Goal: Navigation & Orientation: Find specific page/section

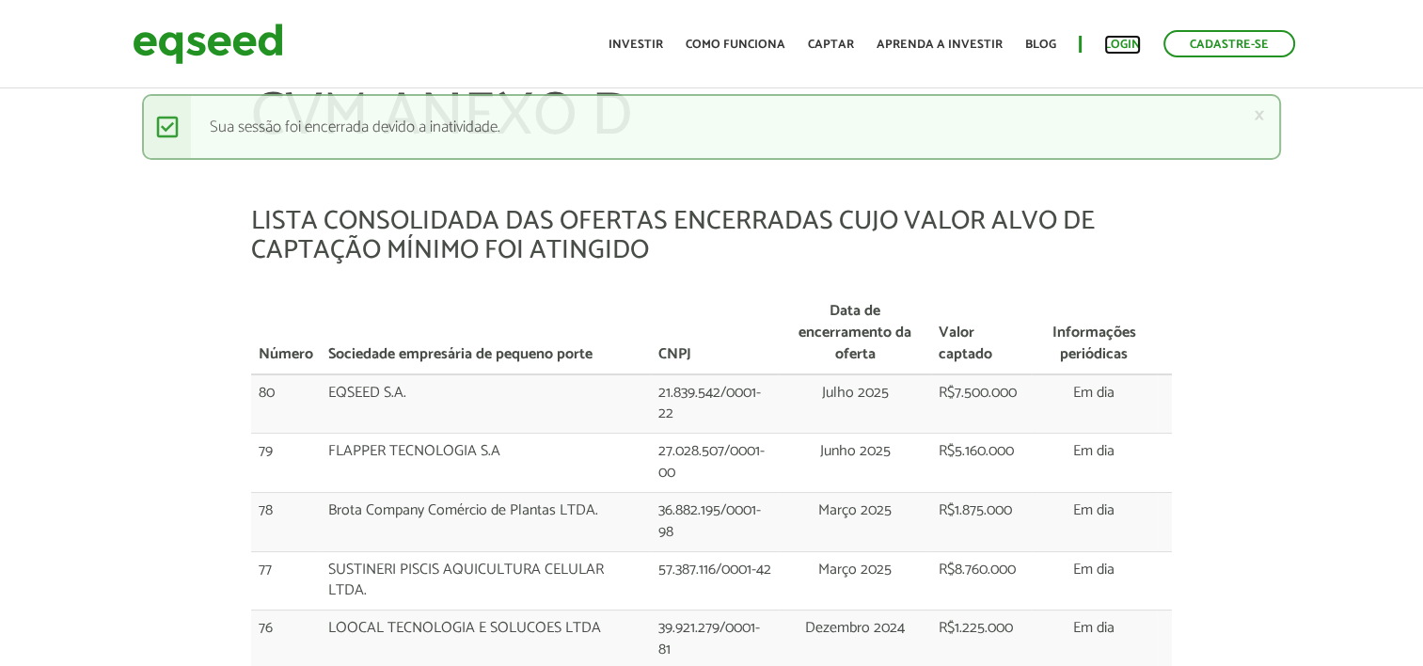
click at [1132, 41] on link "Login" at bounding box center [1122, 45] width 37 height 12
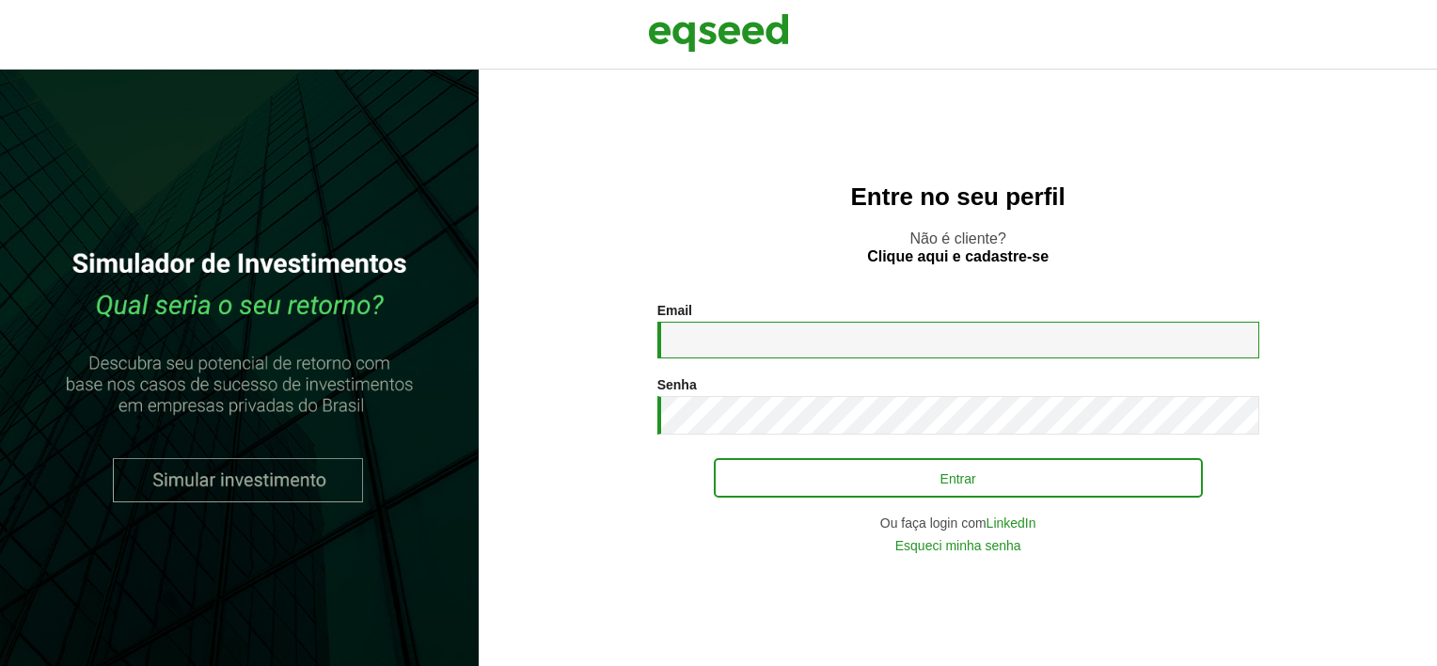
type input "**********"
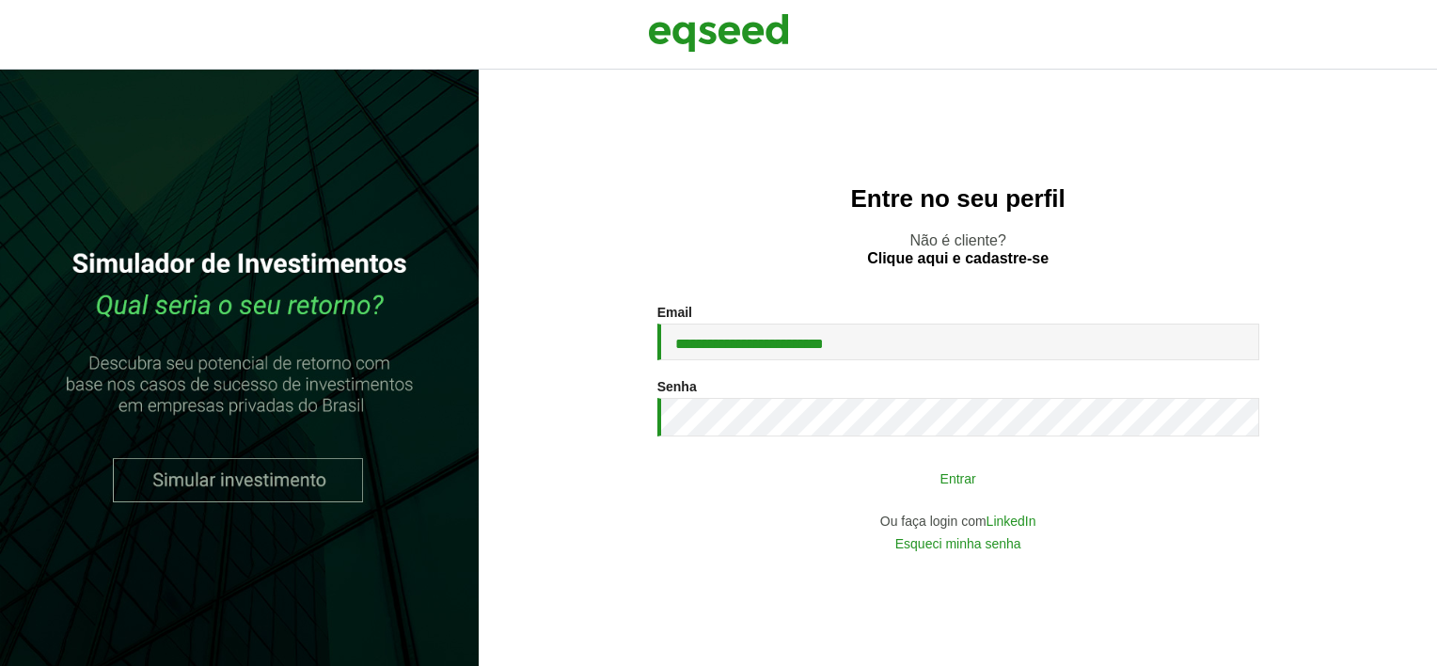
click at [778, 470] on button "Entrar" at bounding box center [958, 478] width 489 height 36
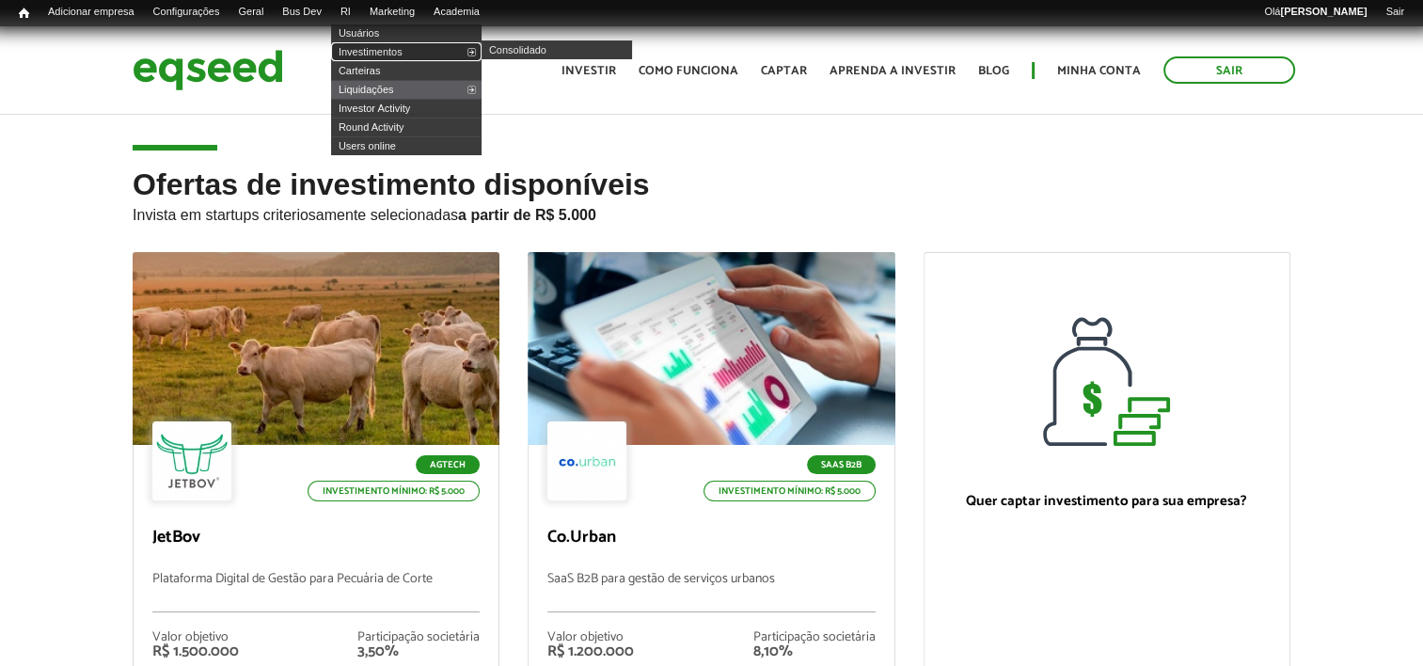
click at [400, 52] on link "Investimentos" at bounding box center [406, 51] width 151 height 19
